Goal: Information Seeking & Learning: Learn about a topic

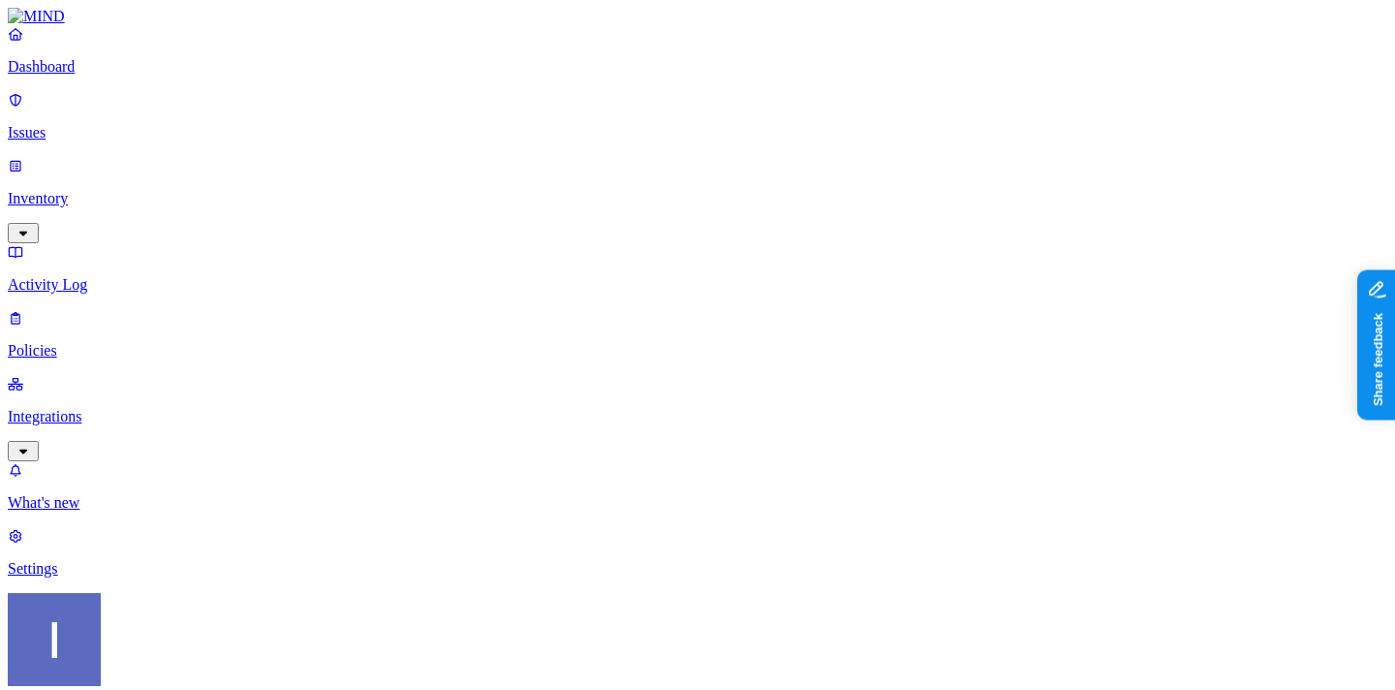
click at [203, 657] on div "Itai Schwartz Guild" at bounding box center [698, 692] width 1380 height 199
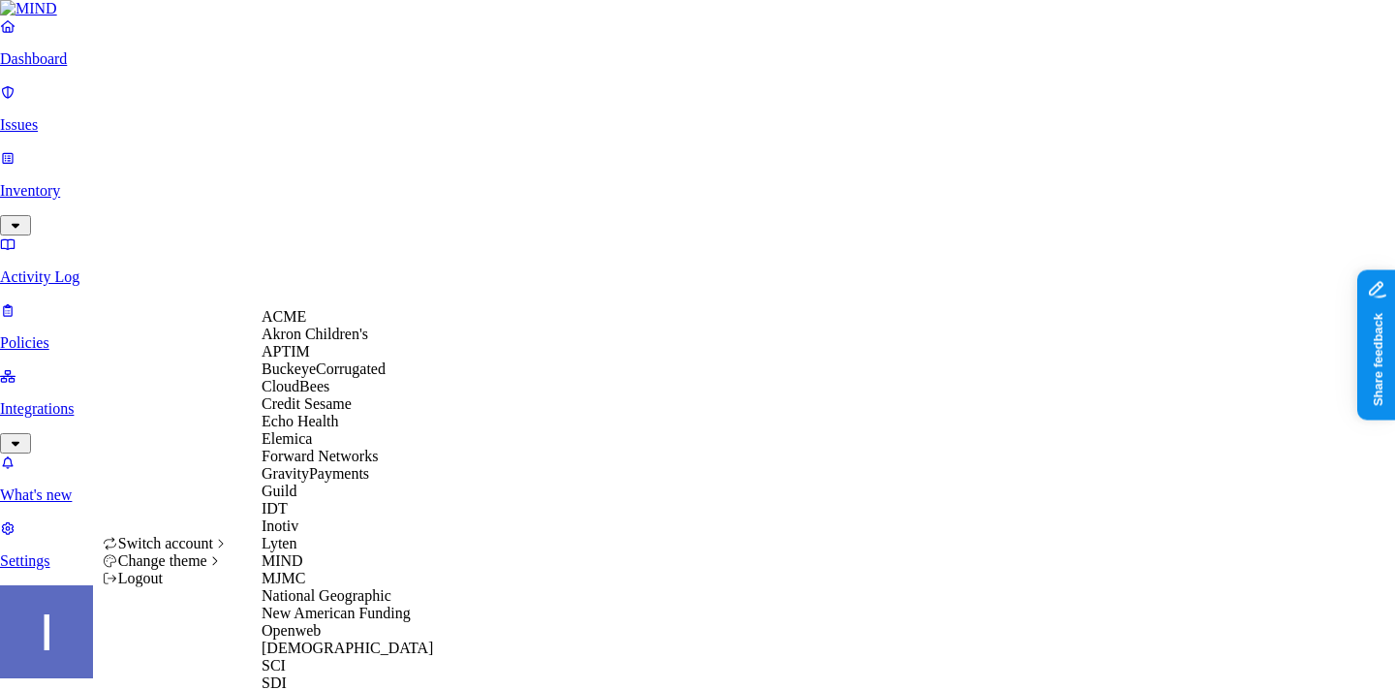
scroll to position [647, 0]
click at [321, 657] on div "SCI" at bounding box center [356, 665] width 188 height 17
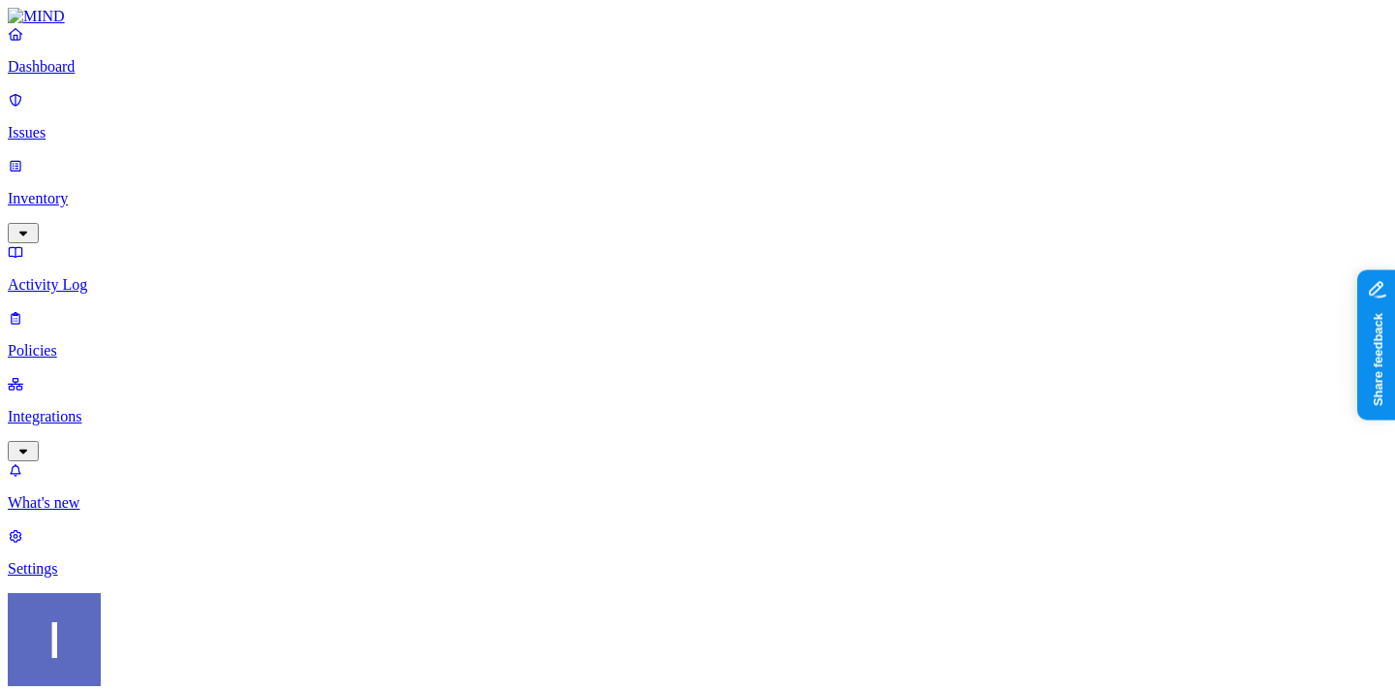
click at [118, 138] on div "Dashboard Issues Inventory Activity Log Policies Integrations" at bounding box center [698, 243] width 1380 height 436
click at [118, 190] on p "Inventory" at bounding box center [698, 198] width 1380 height 17
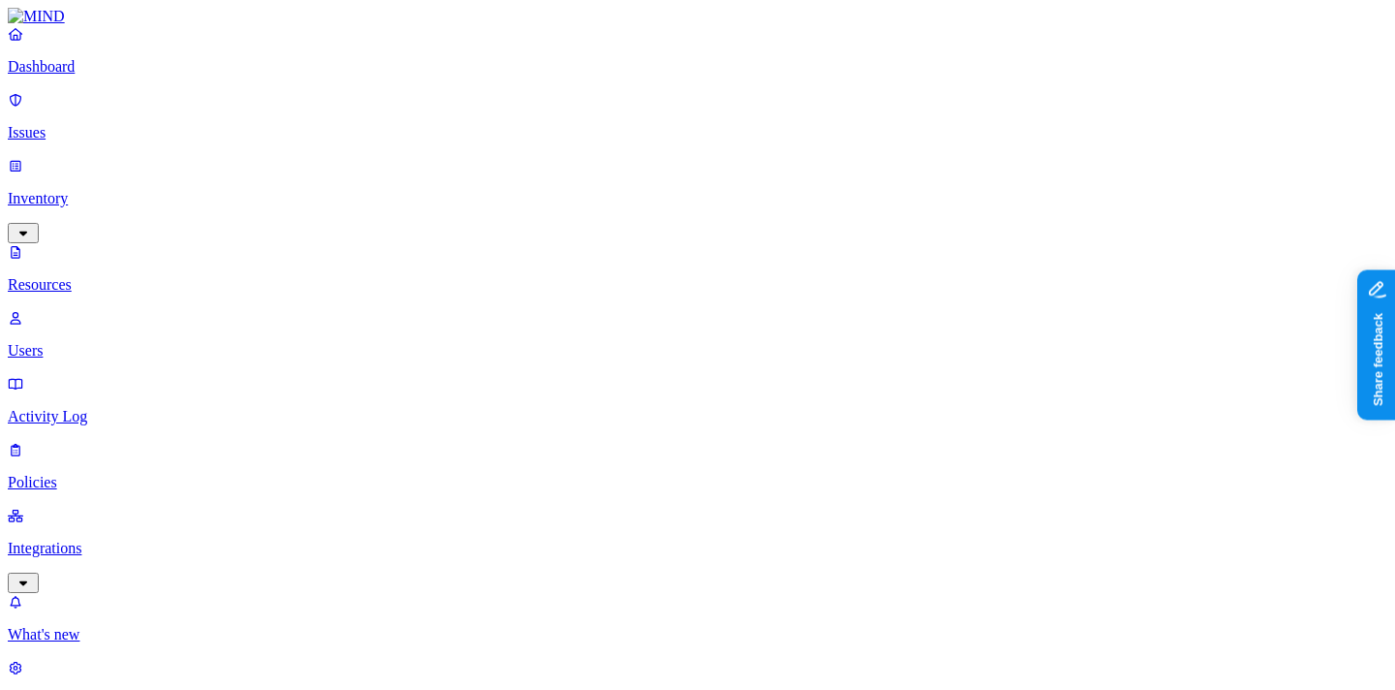
click at [33, 76] on link "Dashboard" at bounding box center [698, 50] width 1380 height 50
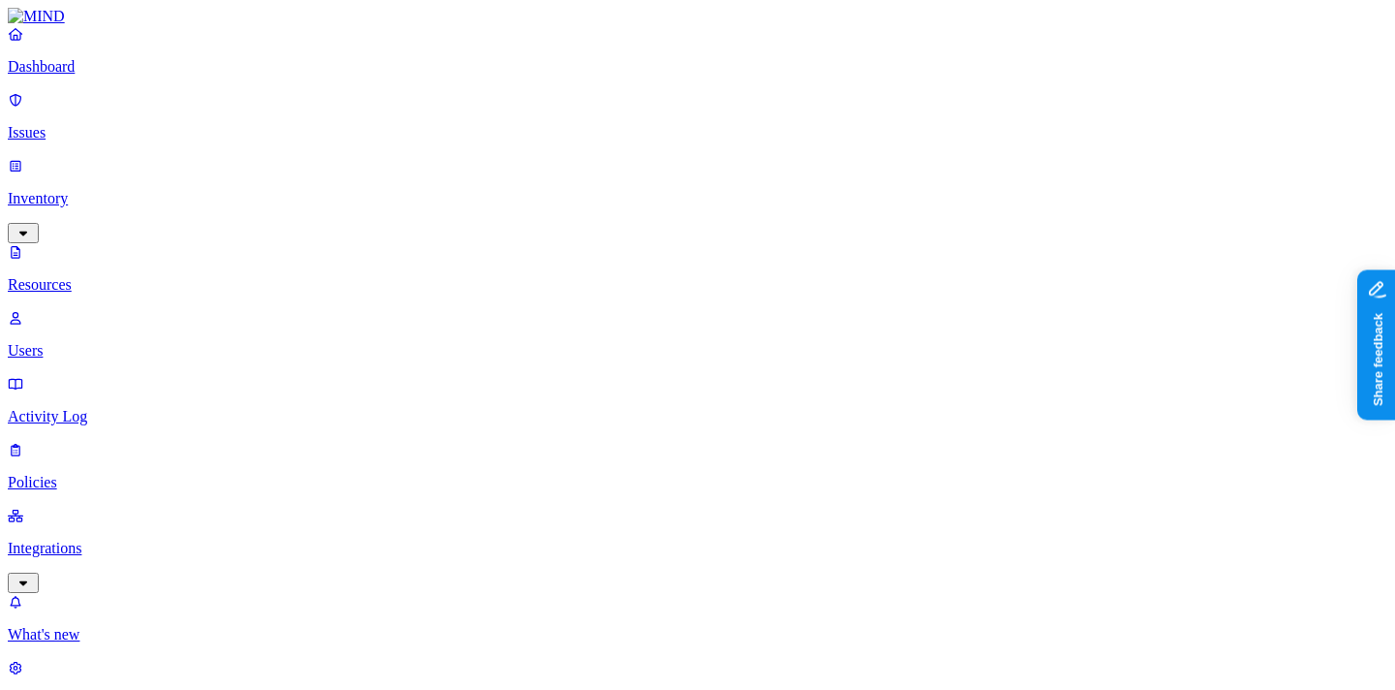
click at [86, 76] on p "Dashboard" at bounding box center [698, 66] width 1380 height 17
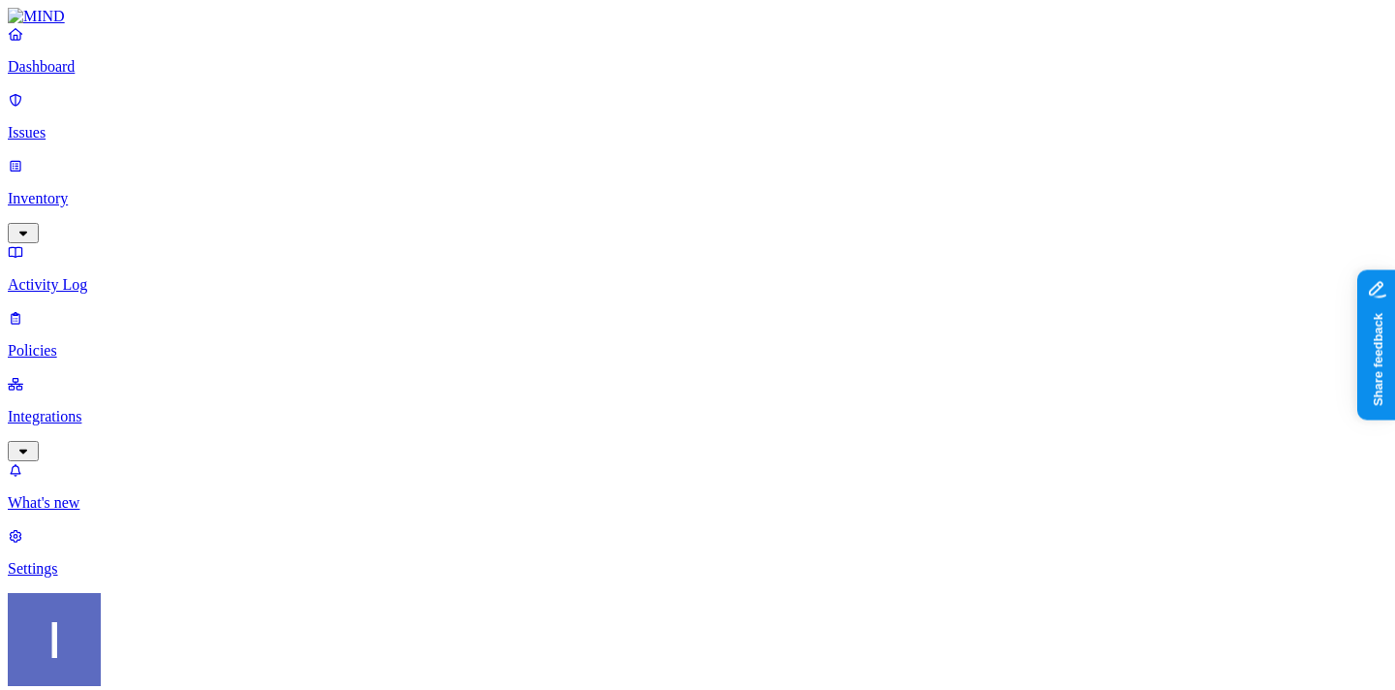
click at [50, 157] on link "Inventory" at bounding box center [698, 198] width 1380 height 83
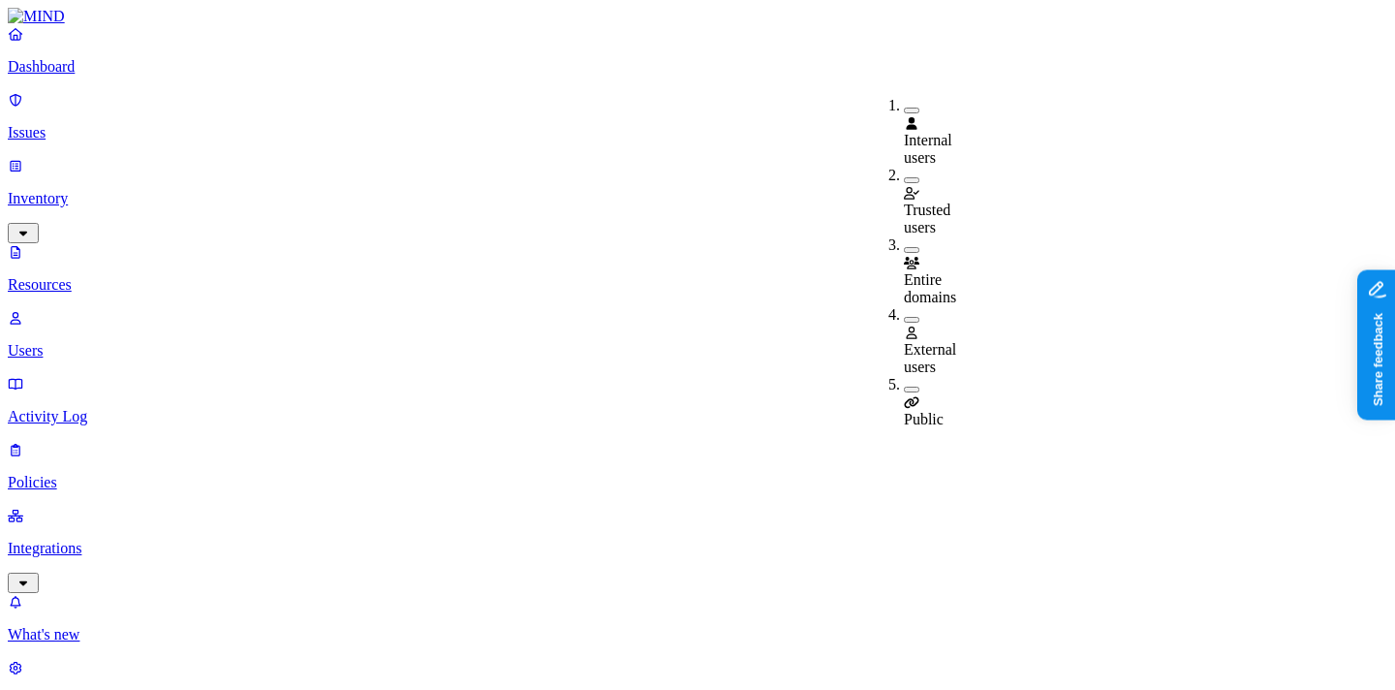
scroll to position [1, 0]
click at [913, 396] on icon at bounding box center [912, 402] width 16 height 13
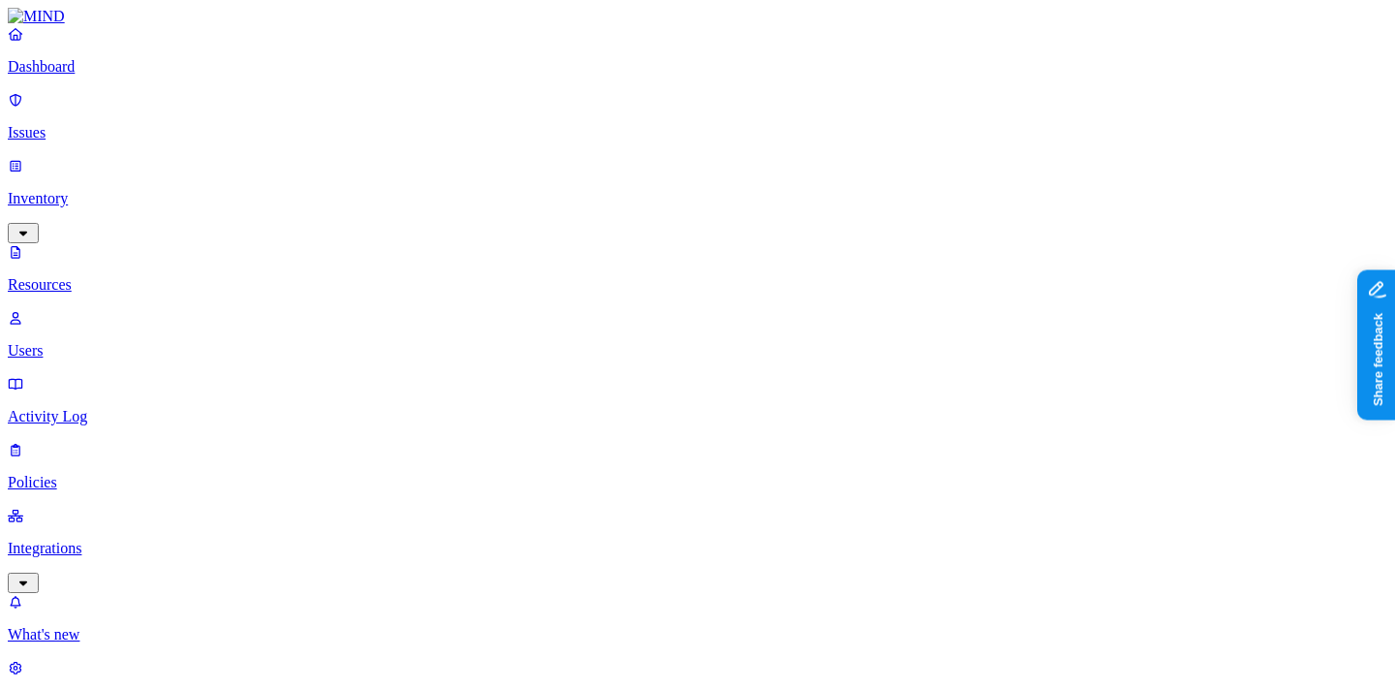
scroll to position [688, 0]
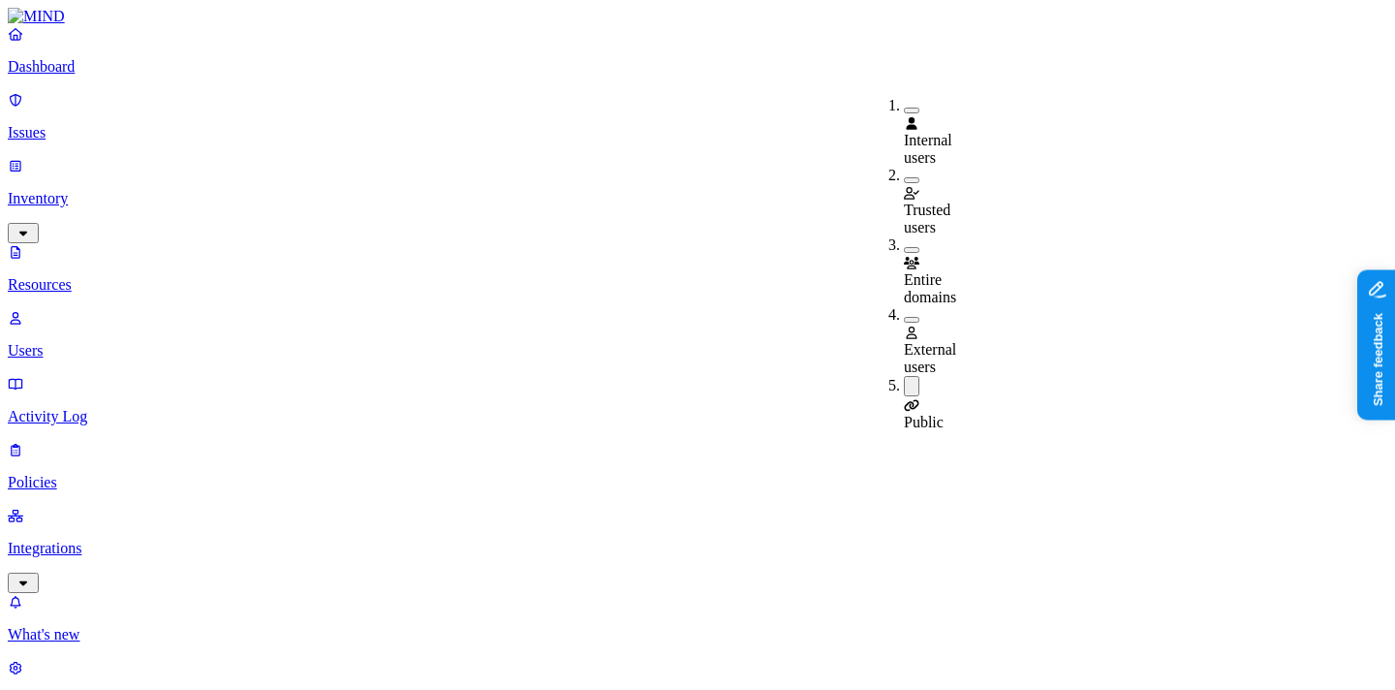
click at [904, 376] on div "Public" at bounding box center [904, 403] width 0 height 55
click at [904, 324] on div "External users" at bounding box center [904, 350] width 0 height 52
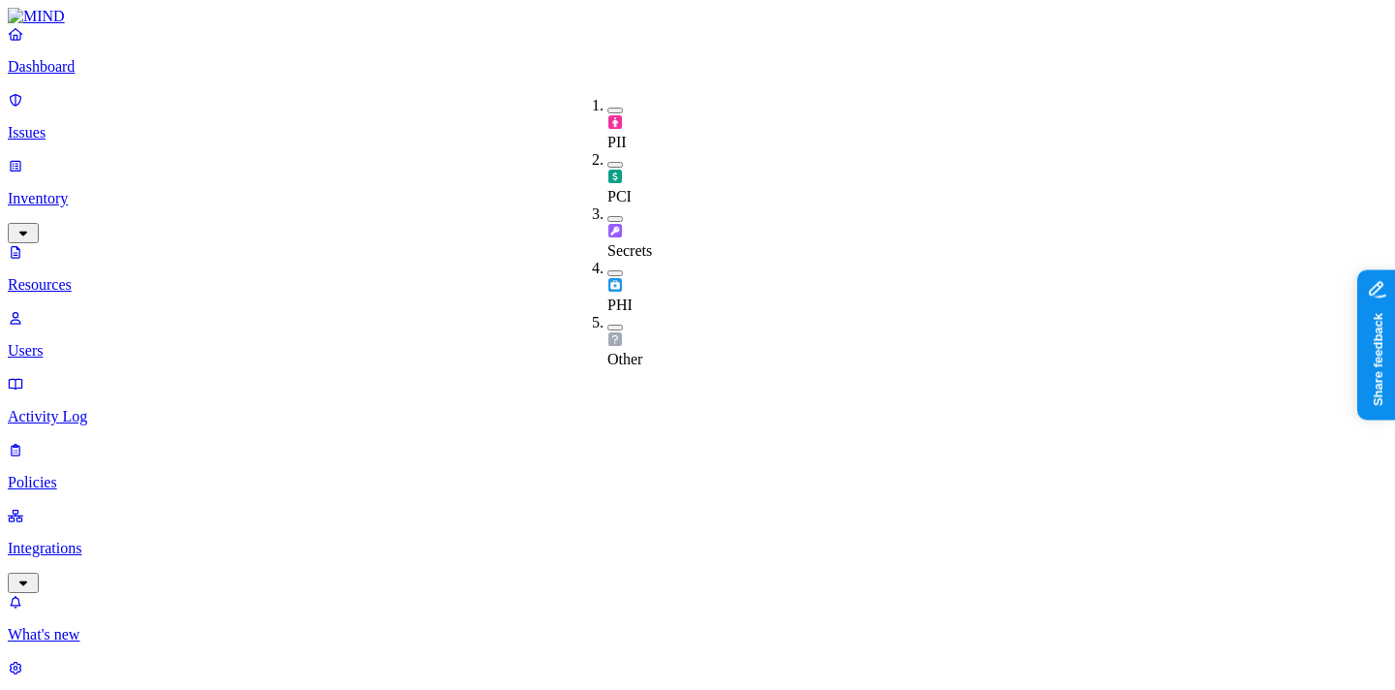
click at [608, 223] on div "Secrets" at bounding box center [608, 241] width 0 height 37
click at [617, 226] on img at bounding box center [616, 234] width 16 height 16
click at [608, 151] on div "PCI" at bounding box center [608, 178] width 0 height 54
click at [608, 151] on div "PCI" at bounding box center [608, 179] width 0 height 57
click at [612, 277] on img at bounding box center [616, 285] width 16 height 16
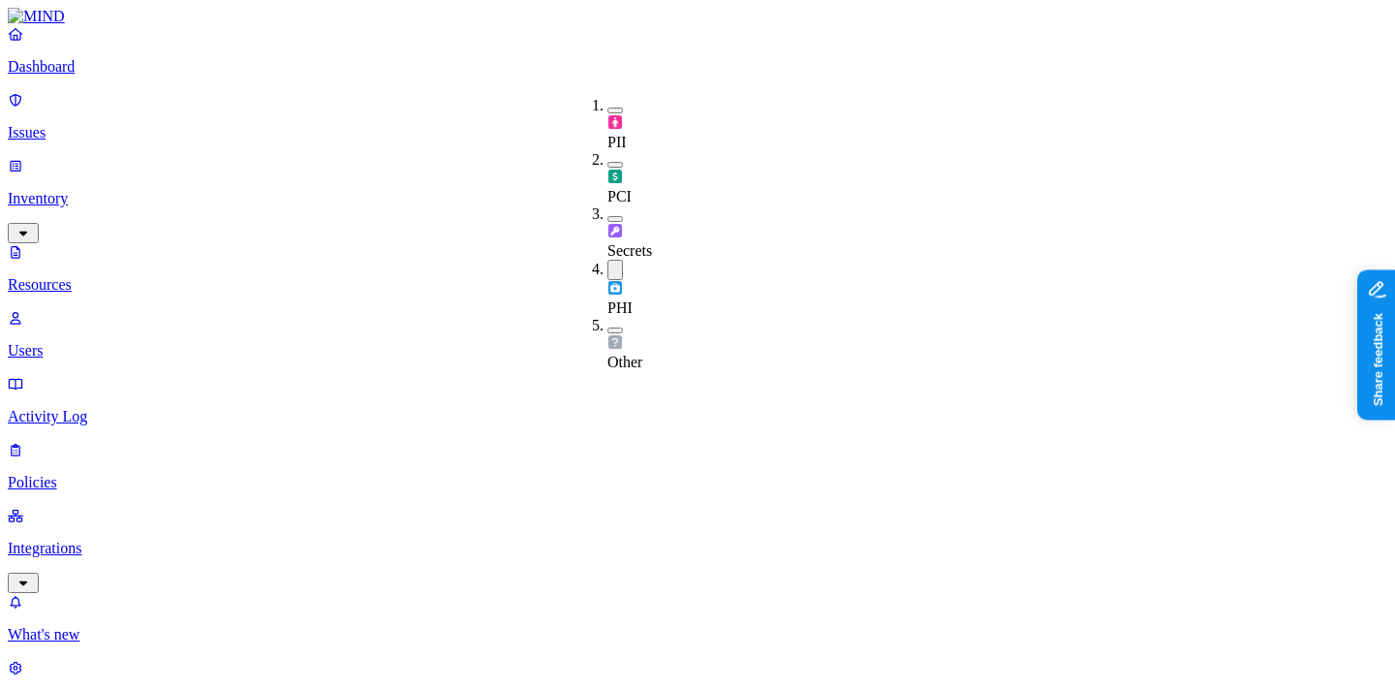
click at [611, 280] on img at bounding box center [616, 288] width 16 height 16
click at [611, 331] on img at bounding box center [616, 339] width 16 height 16
click at [608, 334] on div "Other" at bounding box center [608, 352] width 0 height 37
click at [608, 114] on div "PII" at bounding box center [608, 132] width 0 height 37
